Goal: Task Accomplishment & Management: Use online tool/utility

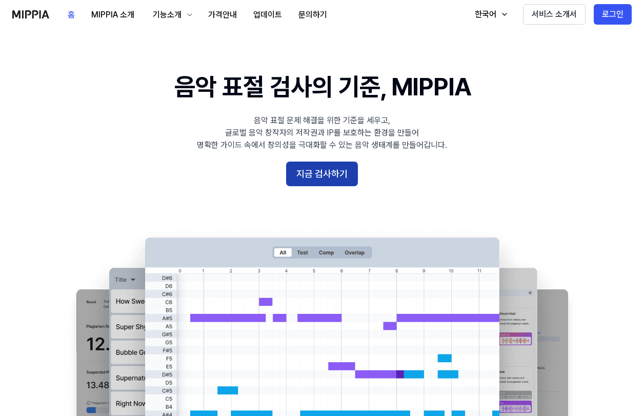
click at [301, 171] on button "지금 검사하기" at bounding box center [322, 173] width 72 height 25
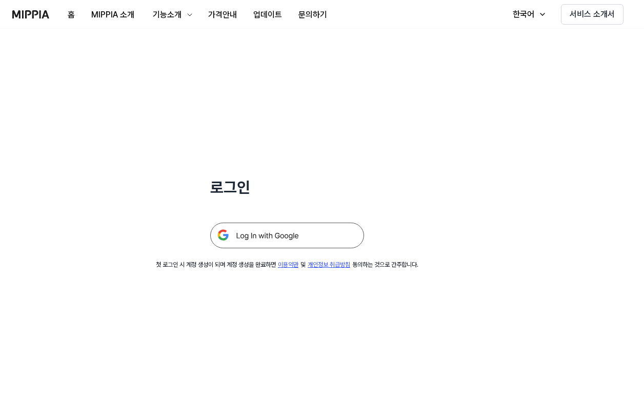
click at [276, 236] on img at bounding box center [287, 235] width 154 height 26
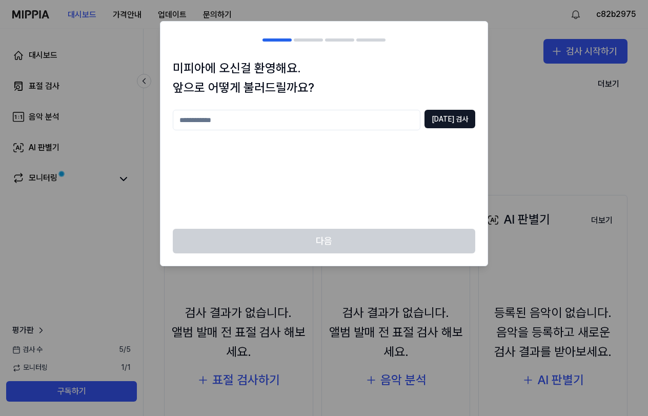
click at [337, 120] on input "text" at bounding box center [297, 120] width 248 height 20
type input "**"
click at [447, 131] on div "** [DATE] 검사" at bounding box center [324, 163] width 302 height 107
click at [452, 113] on button "[DATE] 검사" at bounding box center [449, 119] width 51 height 18
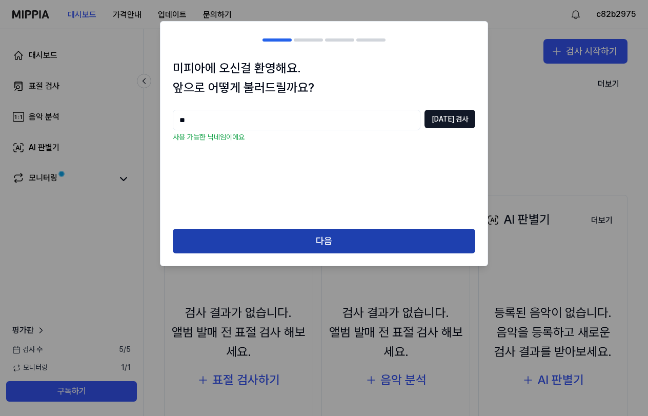
click at [321, 241] on button "다음" at bounding box center [324, 241] width 302 height 25
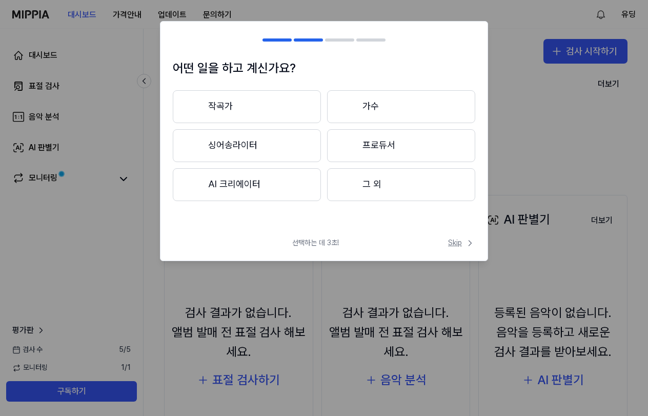
click at [448, 244] on span "Skip" at bounding box center [461, 243] width 27 height 10
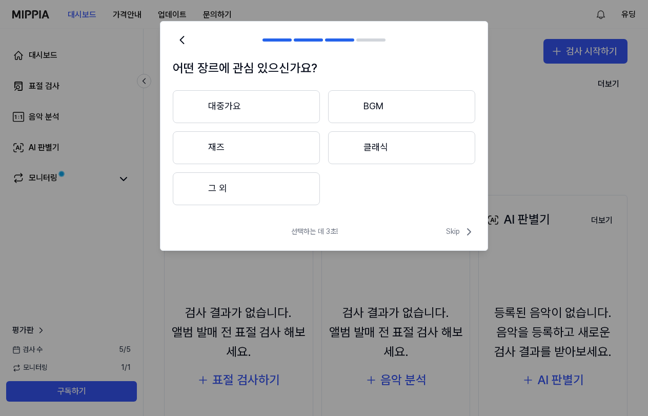
click at [356, 111] on button "BGM" at bounding box center [401, 106] width 147 height 33
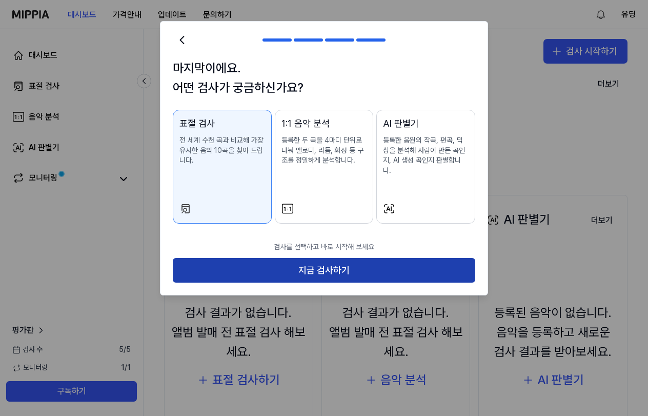
click at [399, 258] on button "지금 검사하기" at bounding box center [324, 270] width 302 height 25
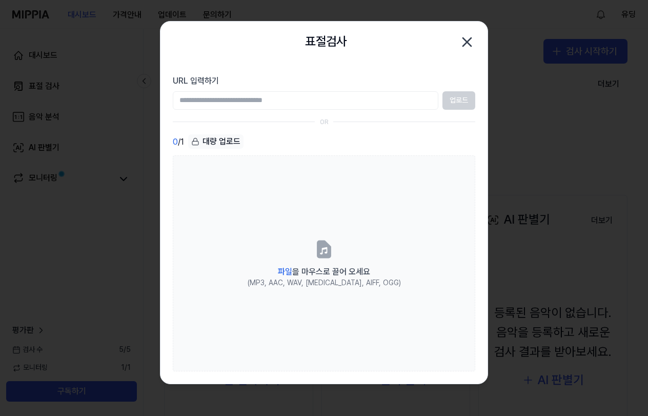
click at [314, 106] on input "URL 입력하기" at bounding box center [305, 100] width 265 height 18
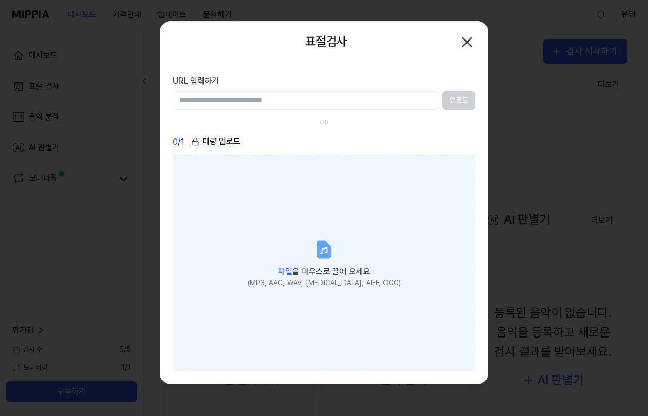
click at [331, 199] on label "파일 을 마우스로 끌어 오세요 (MP3, AAC, WAV, [MEDICAL_DATA], AIFF, OGG)" at bounding box center [324, 262] width 302 height 215
click at [0, 0] on input "파일 을 마우스로 끌어 오세요 (MP3, AAC, WAV, [MEDICAL_DATA], AIFF, OGG)" at bounding box center [0, 0] width 0 height 0
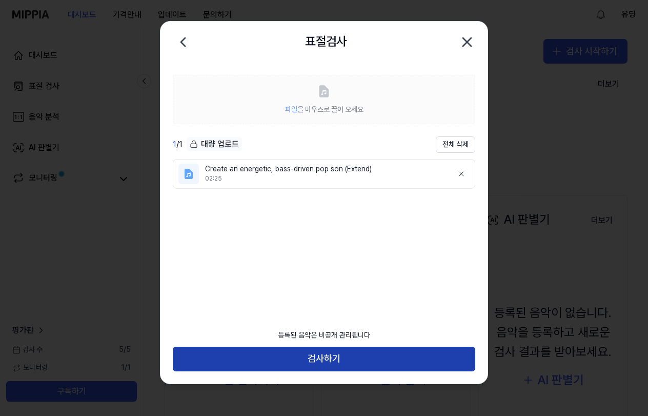
click at [353, 355] on button "검사하기" at bounding box center [324, 358] width 302 height 25
